Goal: Check status

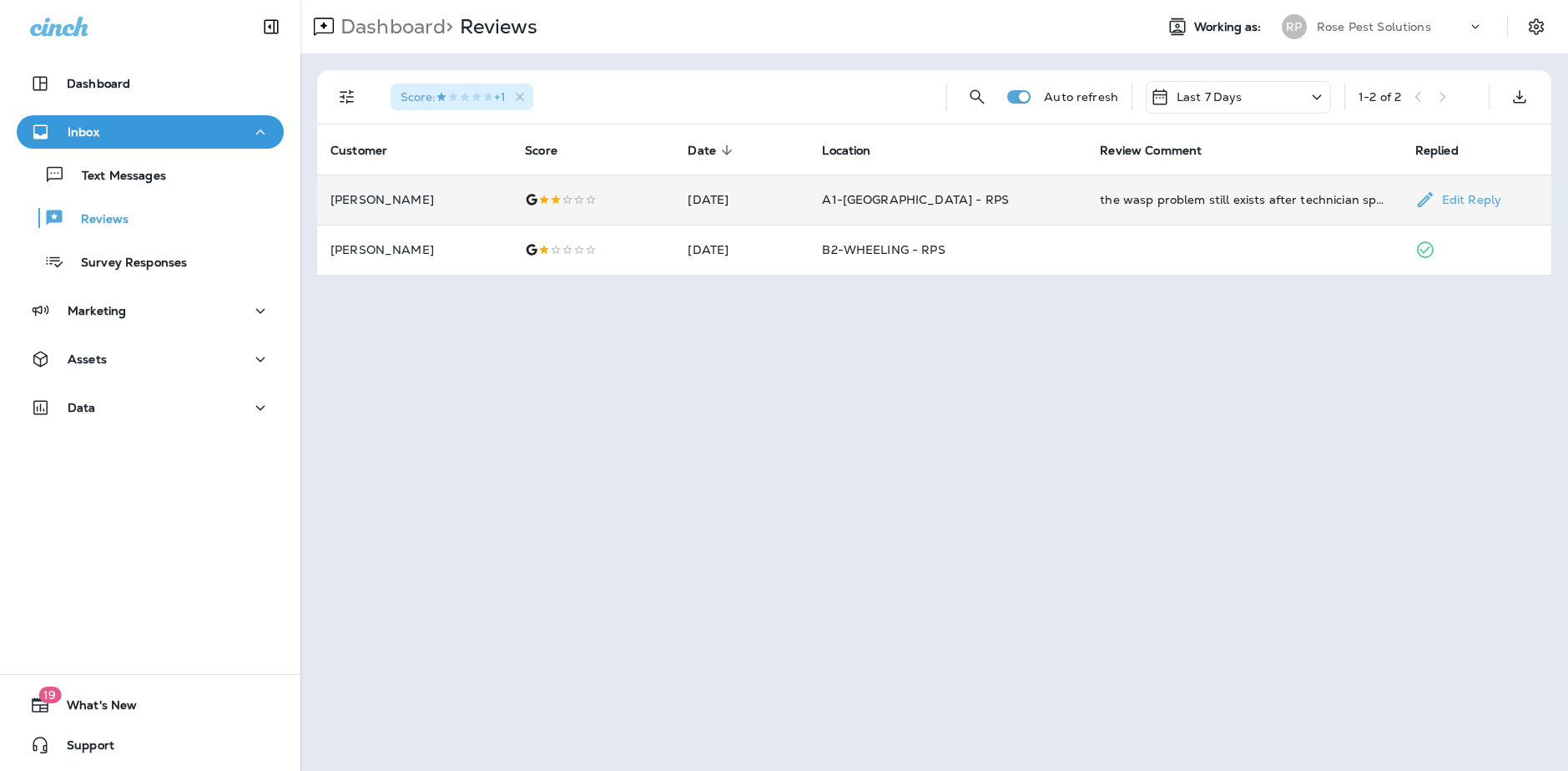
click at [789, 197] on td "[DATE]" at bounding box center [741, 199] width 135 height 50
